Goal: Find specific page/section: Find specific page/section

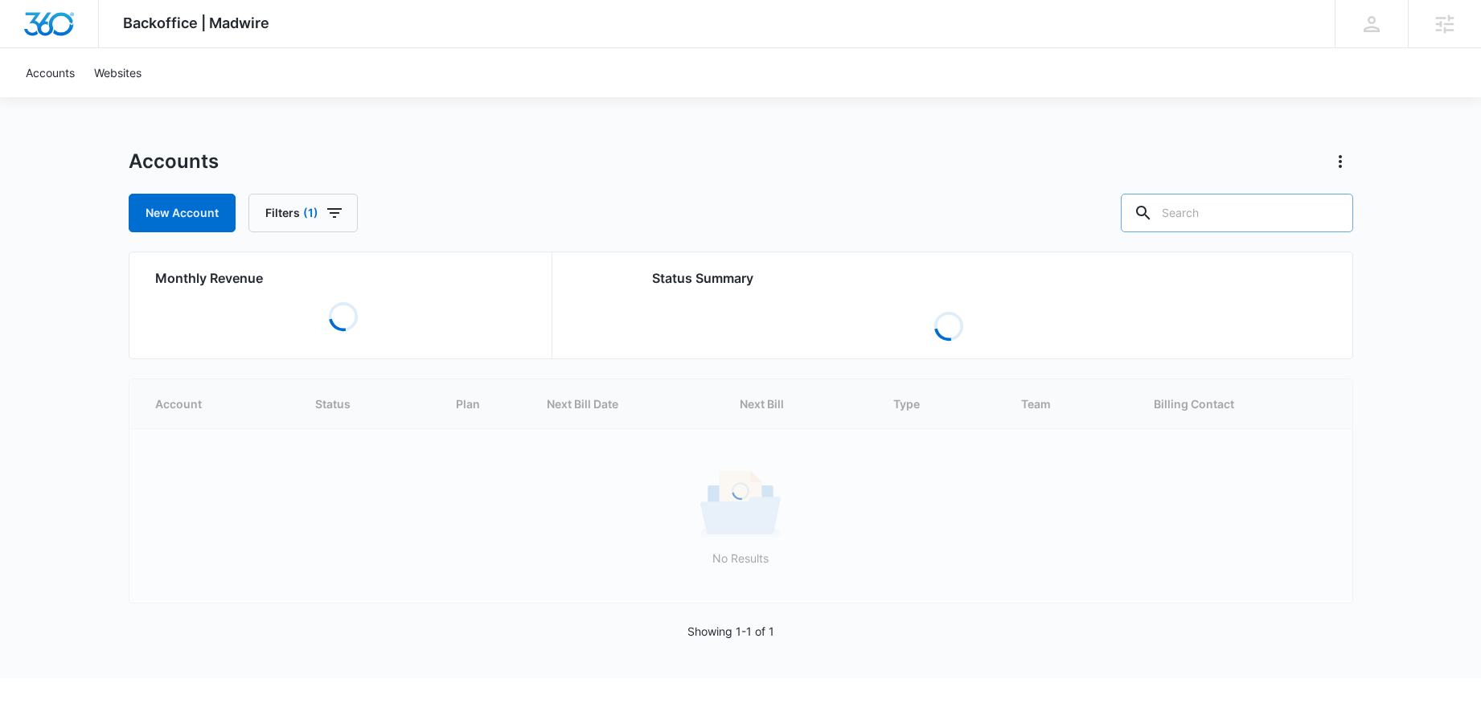
click at [1254, 206] on input "text" at bounding box center [1237, 213] width 232 height 39
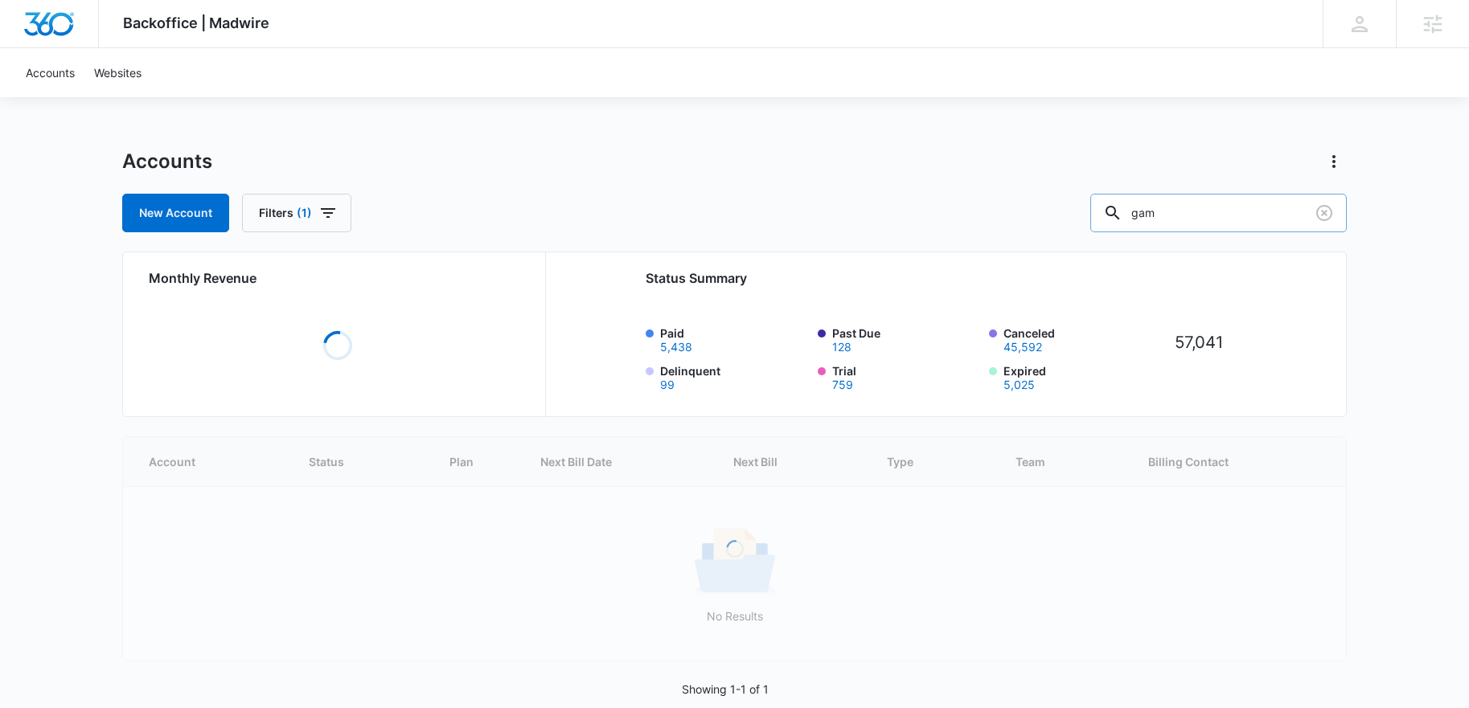
type input "gam"
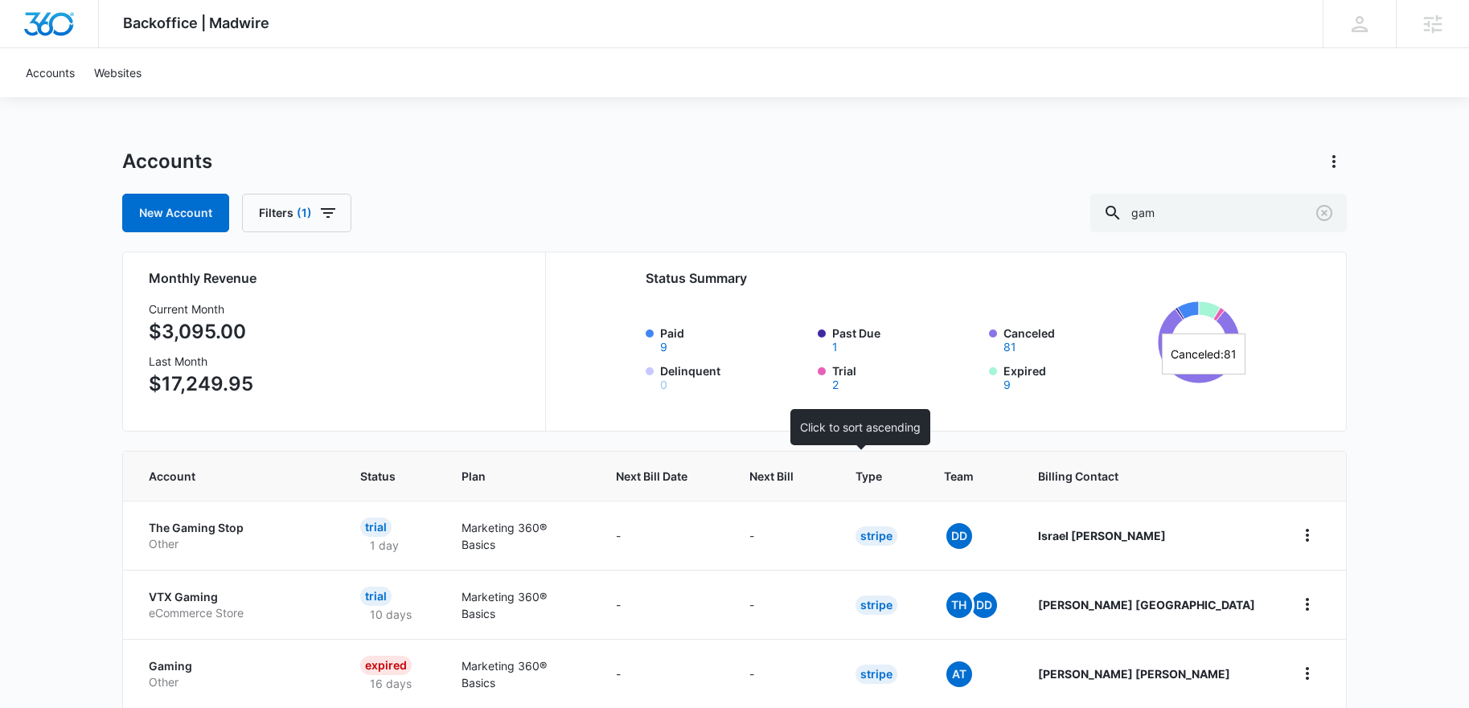
click at [793, 478] on span "Next Bill" at bounding box center [771, 476] width 44 height 17
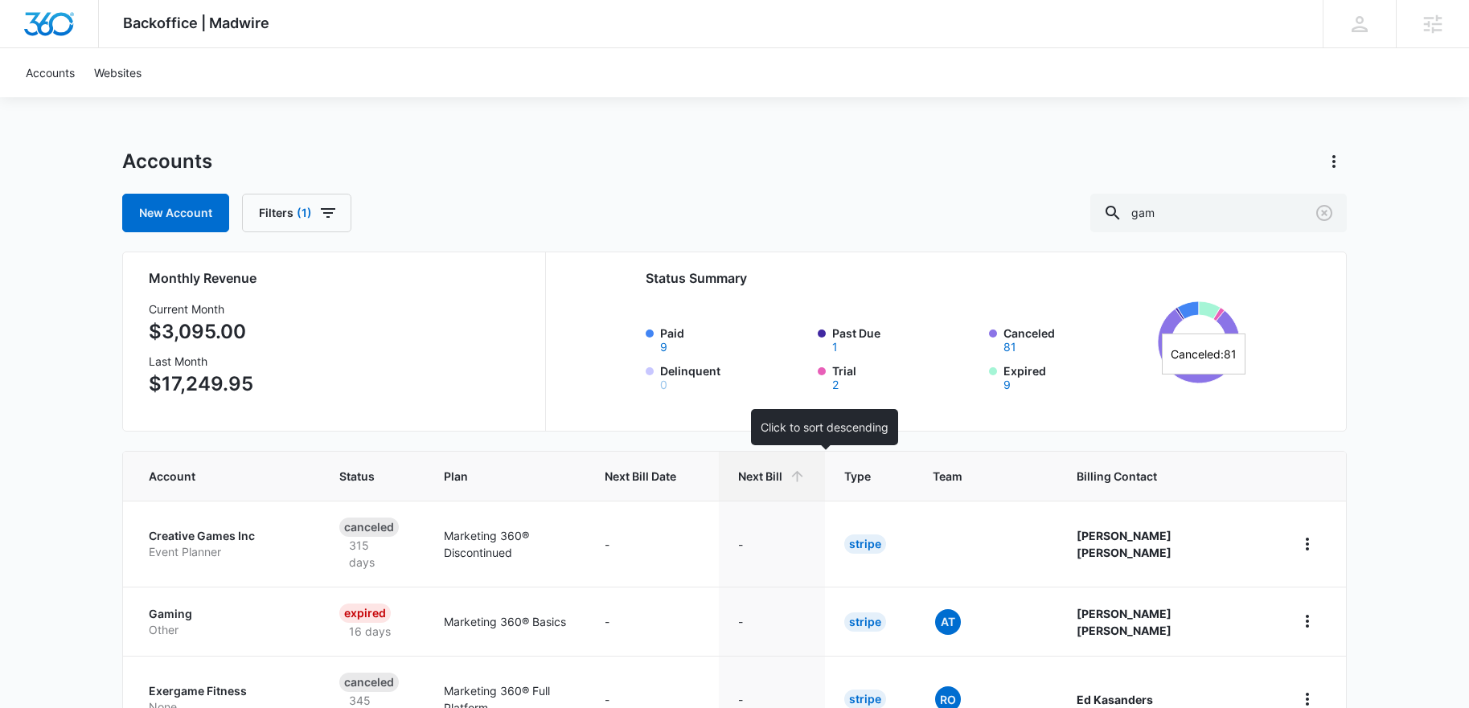
click at [825, 474] on th "Next Bill" at bounding box center [772, 476] width 106 height 49
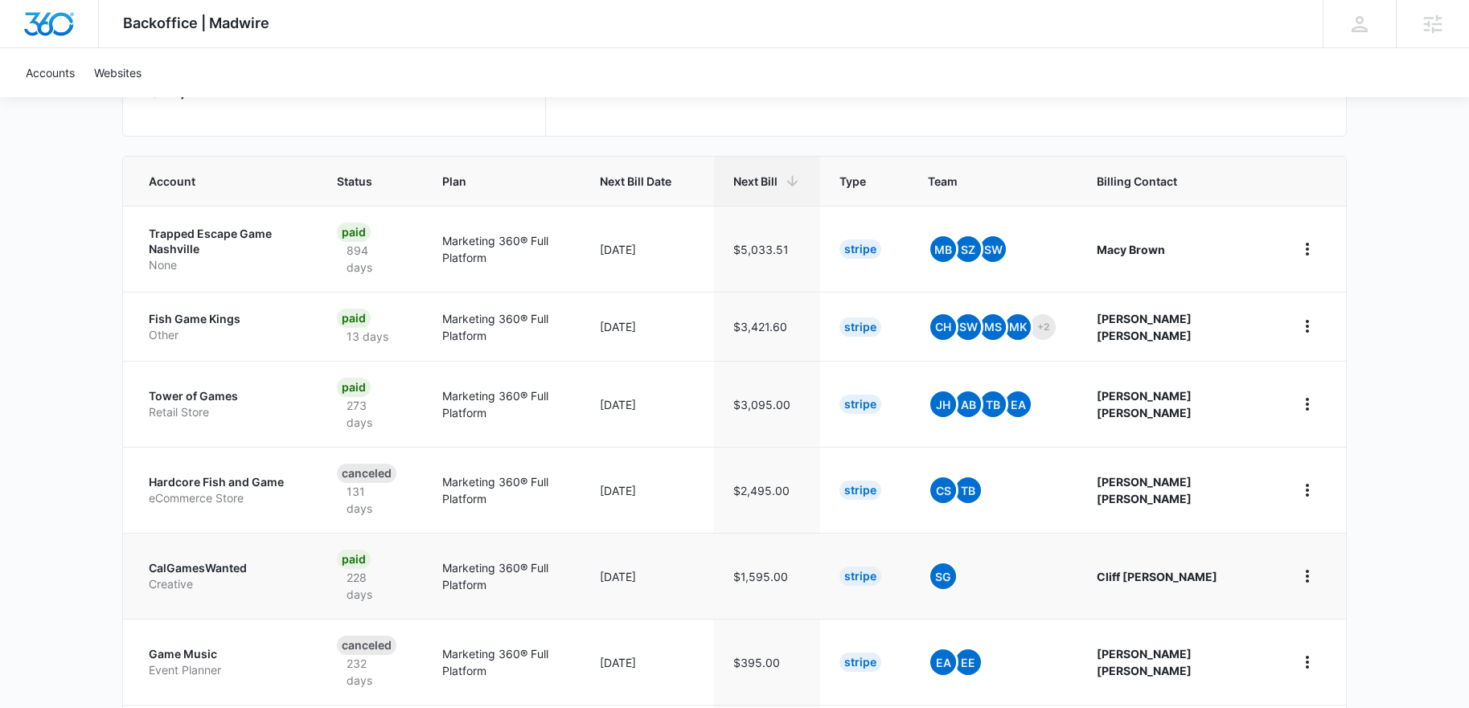
scroll to position [281, 0]
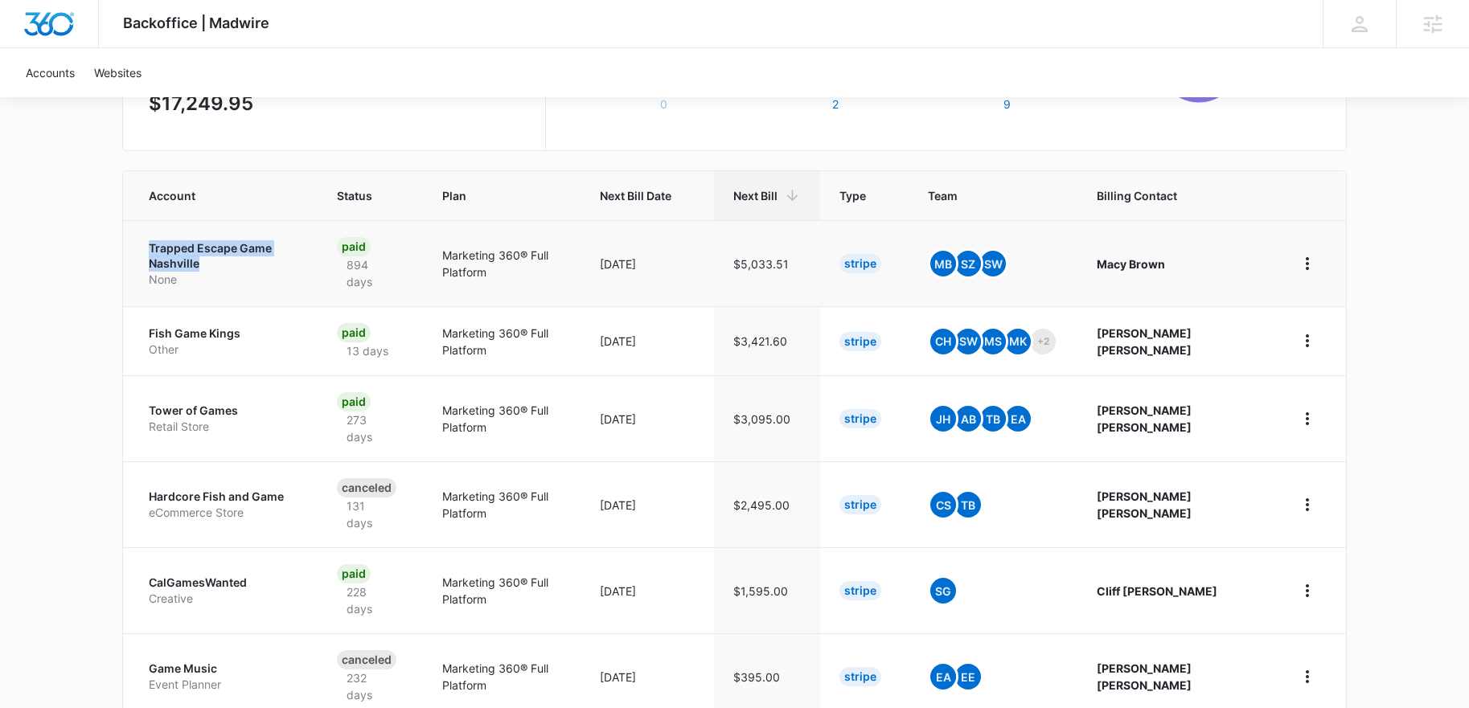
drag, startPoint x: 129, startPoint y: 253, endPoint x: 333, endPoint y: 250, distance: 203.4
click at [318, 250] on td "Trapped Escape Game Nashville None" at bounding box center [220, 263] width 195 height 86
drag, startPoint x: 148, startPoint y: 658, endPoint x: 184, endPoint y: 656, distance: 36.3
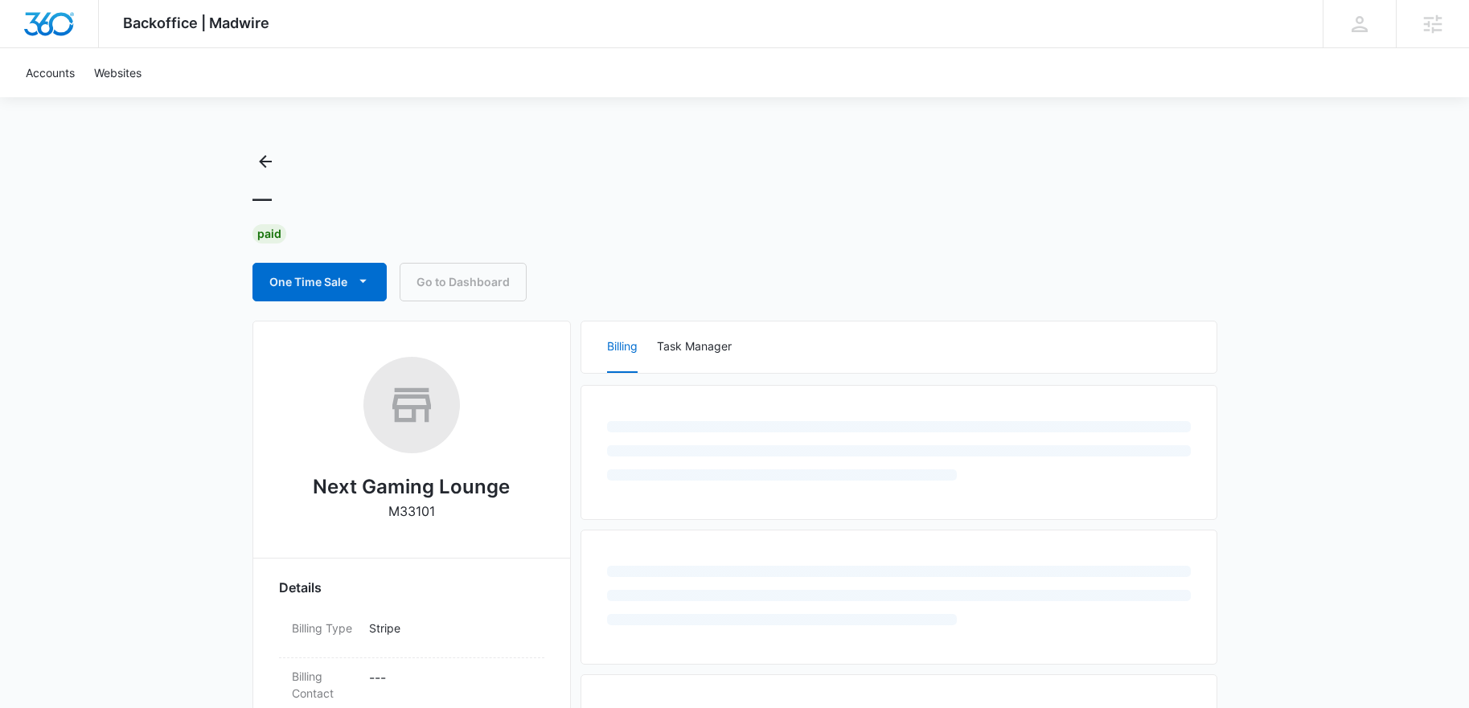
click at [359, 480] on h2 "Next Gaming Lounge" at bounding box center [411, 487] width 197 height 29
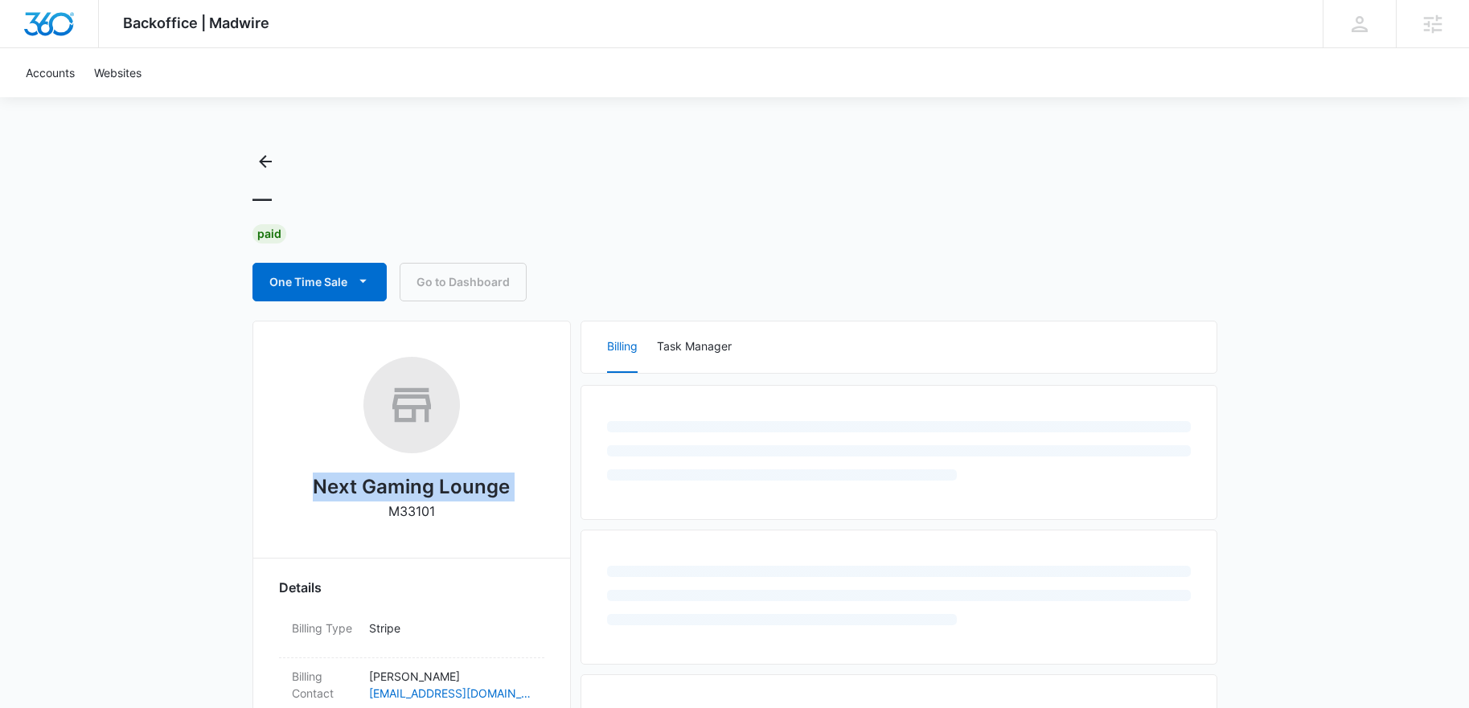
click at [359, 480] on h2 "Next Gaming Lounge" at bounding box center [411, 487] width 197 height 29
copy h2 "Next Gaming Lounge"
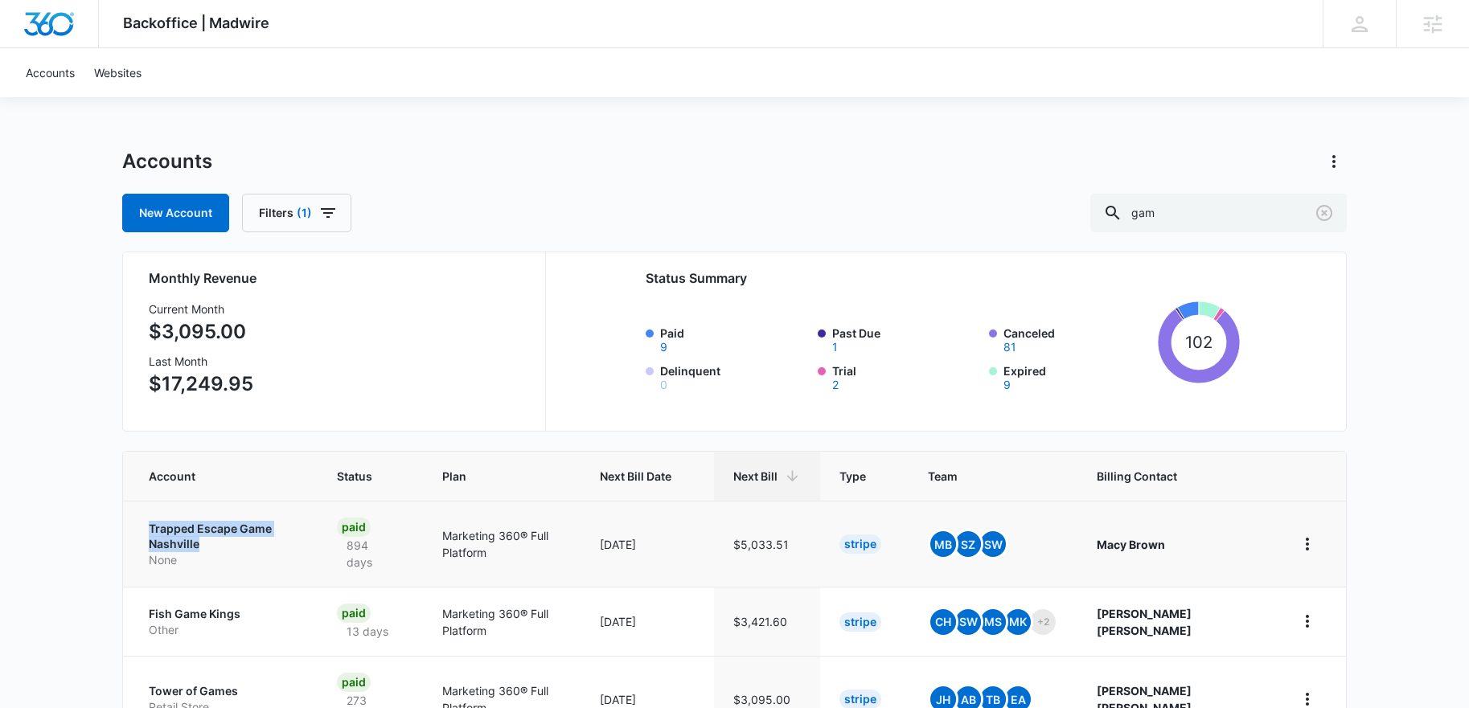
drag, startPoint x: 134, startPoint y: 531, endPoint x: 330, endPoint y: 523, distance: 195.6
click at [318, 523] on td "Trapped Escape Game Nashville None" at bounding box center [220, 544] width 195 height 86
copy p "Trapped Escape Game Nashville"
